Goal: Unclear: Browse casually

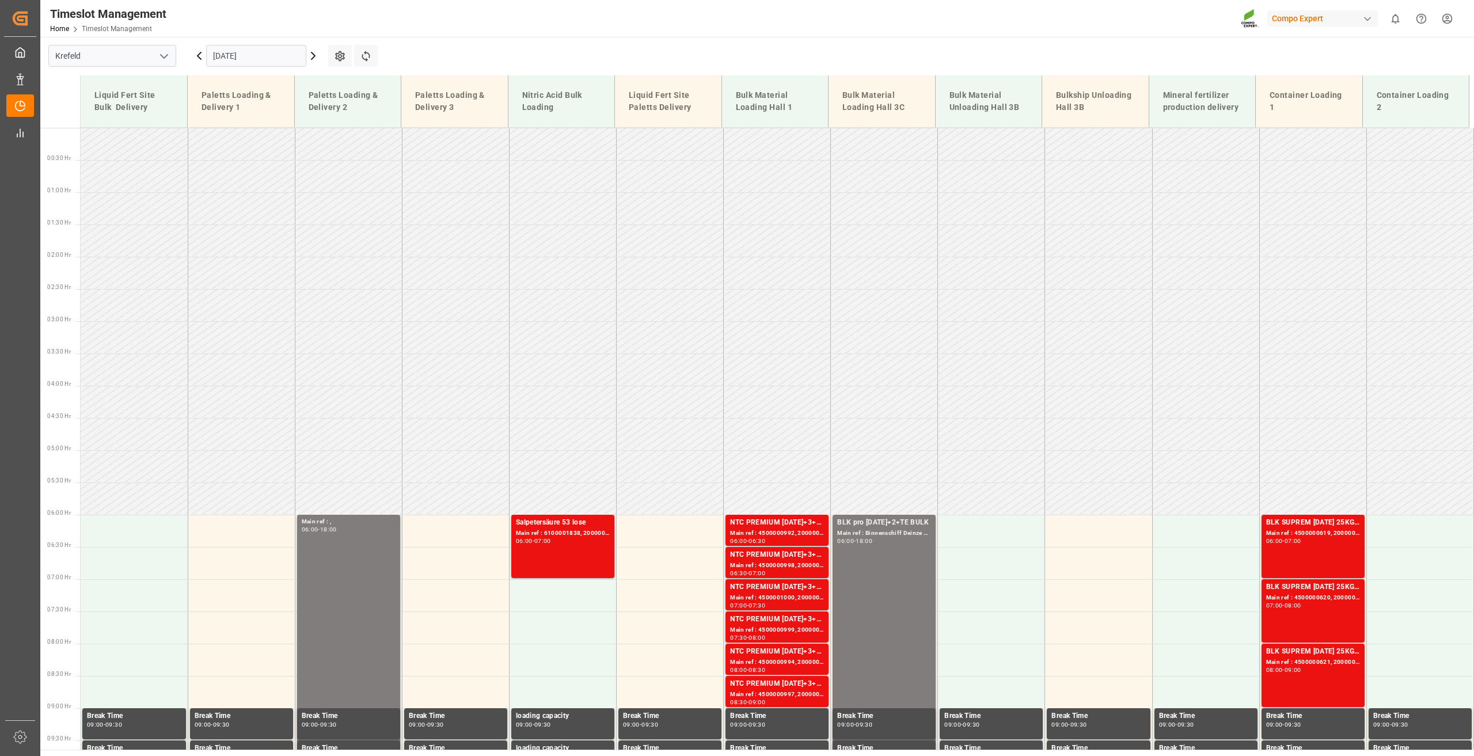
scroll to position [714, 0]
